Goal: Go to known website: Access a specific website the user already knows

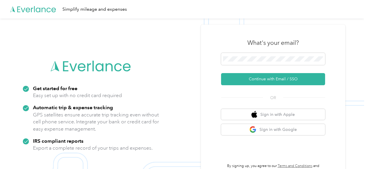
click at [330, 15] on div "Simplify mileage and expenses" at bounding box center [182, 9] width 364 height 18
